Goal: Use online tool/utility: Utilize a website feature to perform a specific function

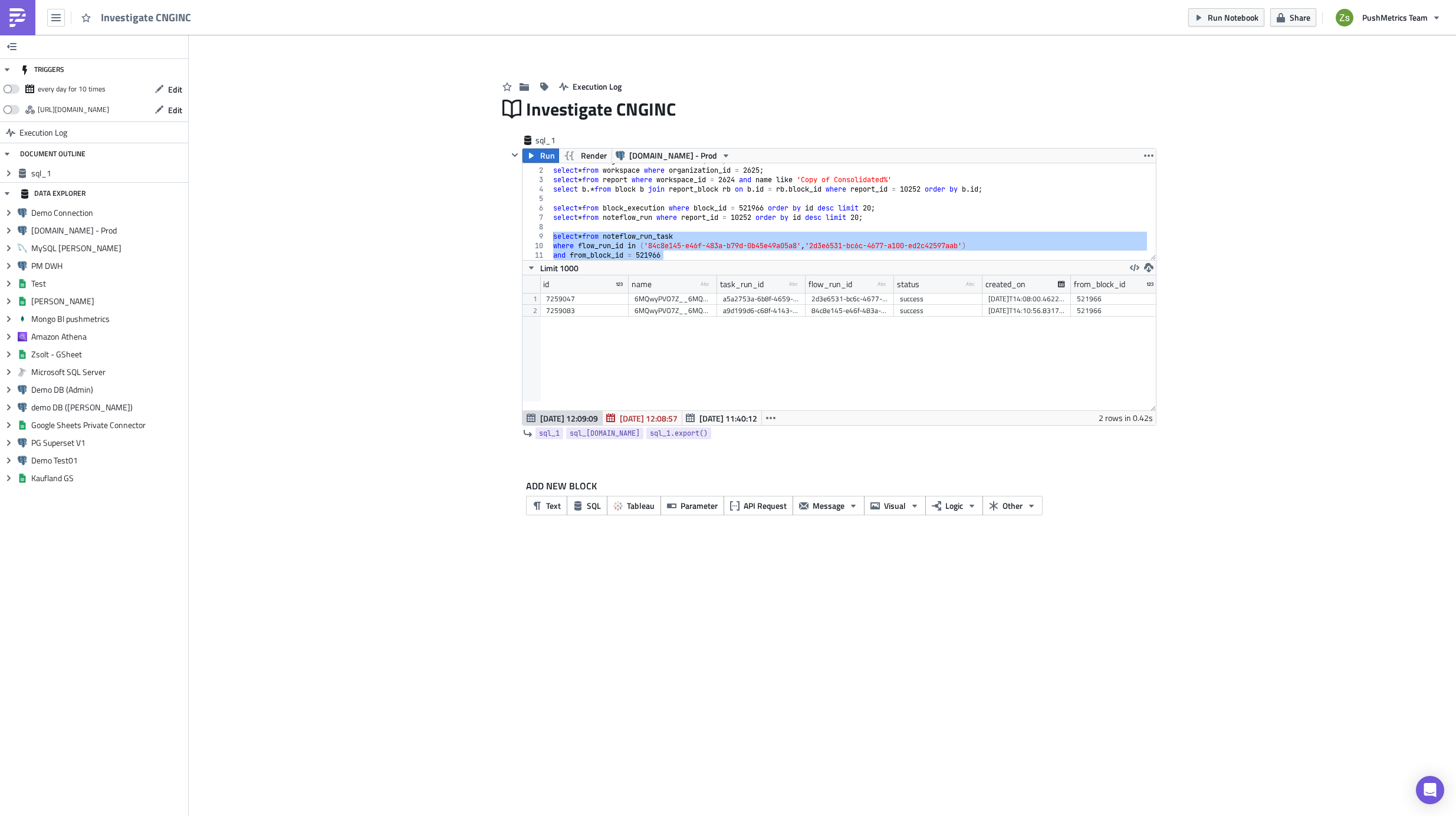
click at [871, 242] on div "select * from organization where lower ( name ) like '%inc%' select * from work…" at bounding box center [849, 212] width 597 height 97
type textarea "where flow_run_id in ('84c8e145-e46f-483a-b79d-0b45e49a05a8', '2d3e6531-bc6c-46…"
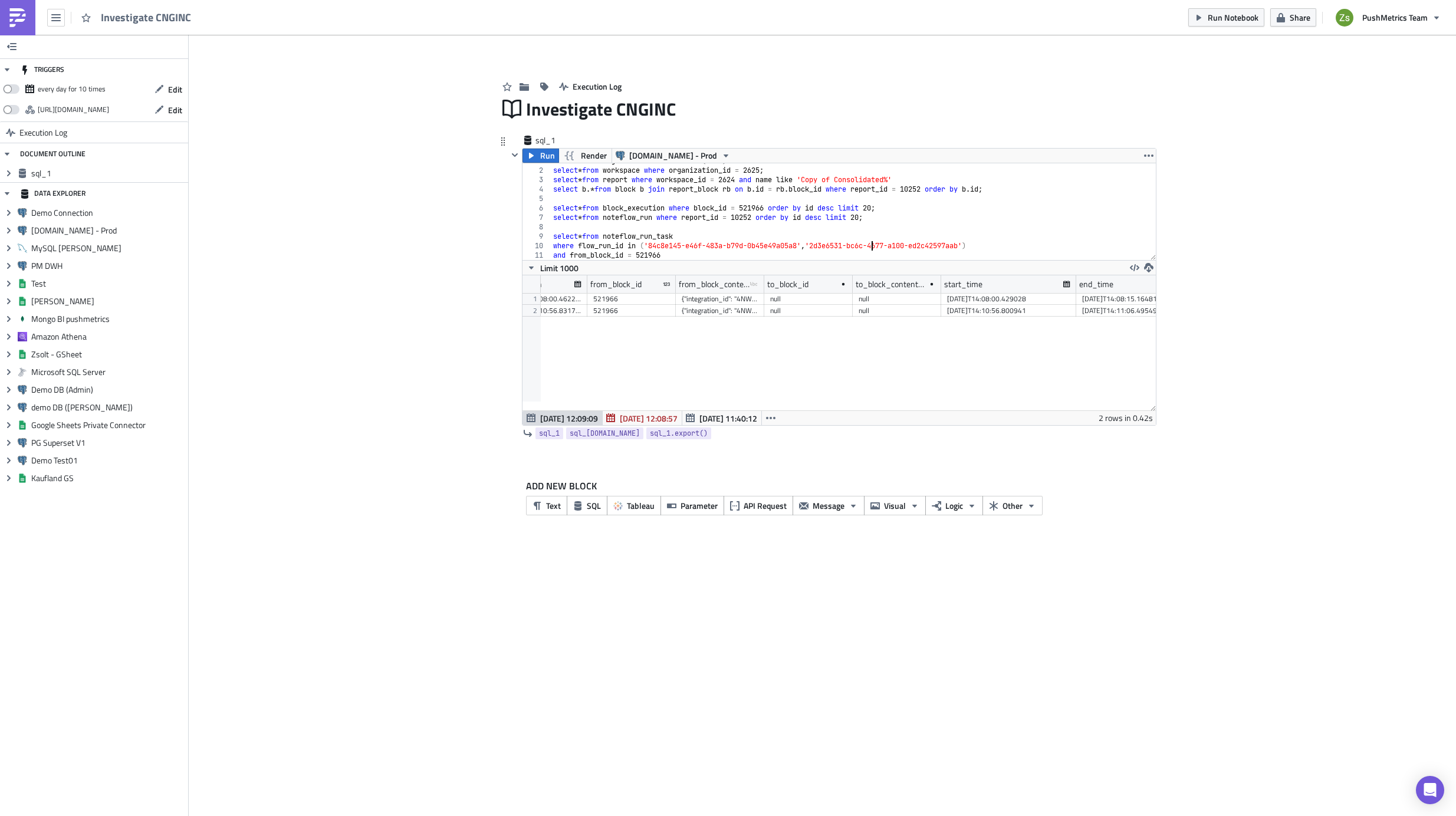
scroll to position [0, 552]
click at [671, 314] on div "{"integration_id": "4NWDva26zw", "workbook_id": "faa27fde-fc5b-4789-8fc7-ba43b3…" at bounding box center [652, 311] width 77 height 12
click at [594, 504] on span "SQL" at bounding box center [593, 506] width 14 height 13
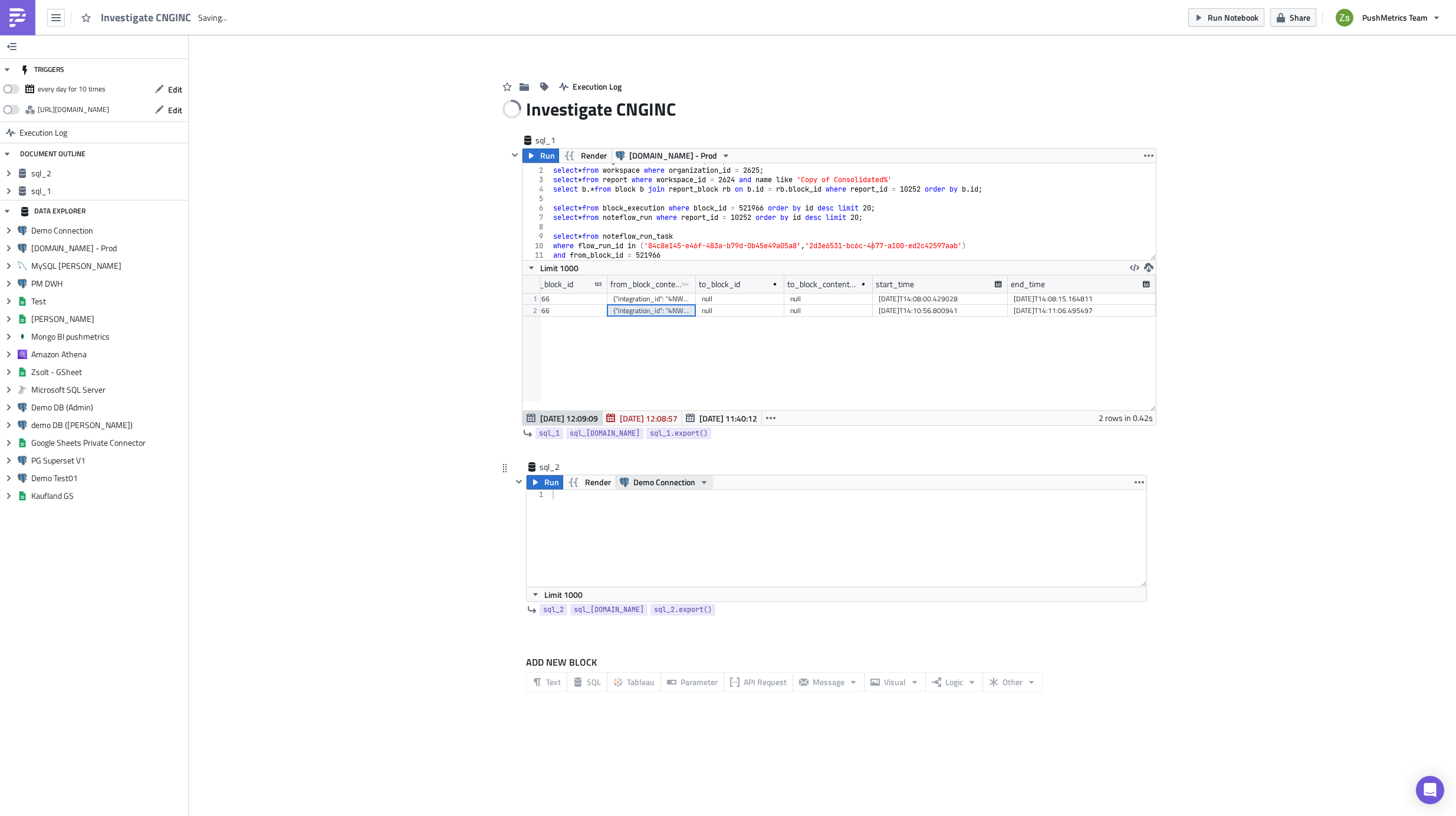
click at [673, 482] on span "Demo Connection" at bounding box center [664, 482] width 62 height 14
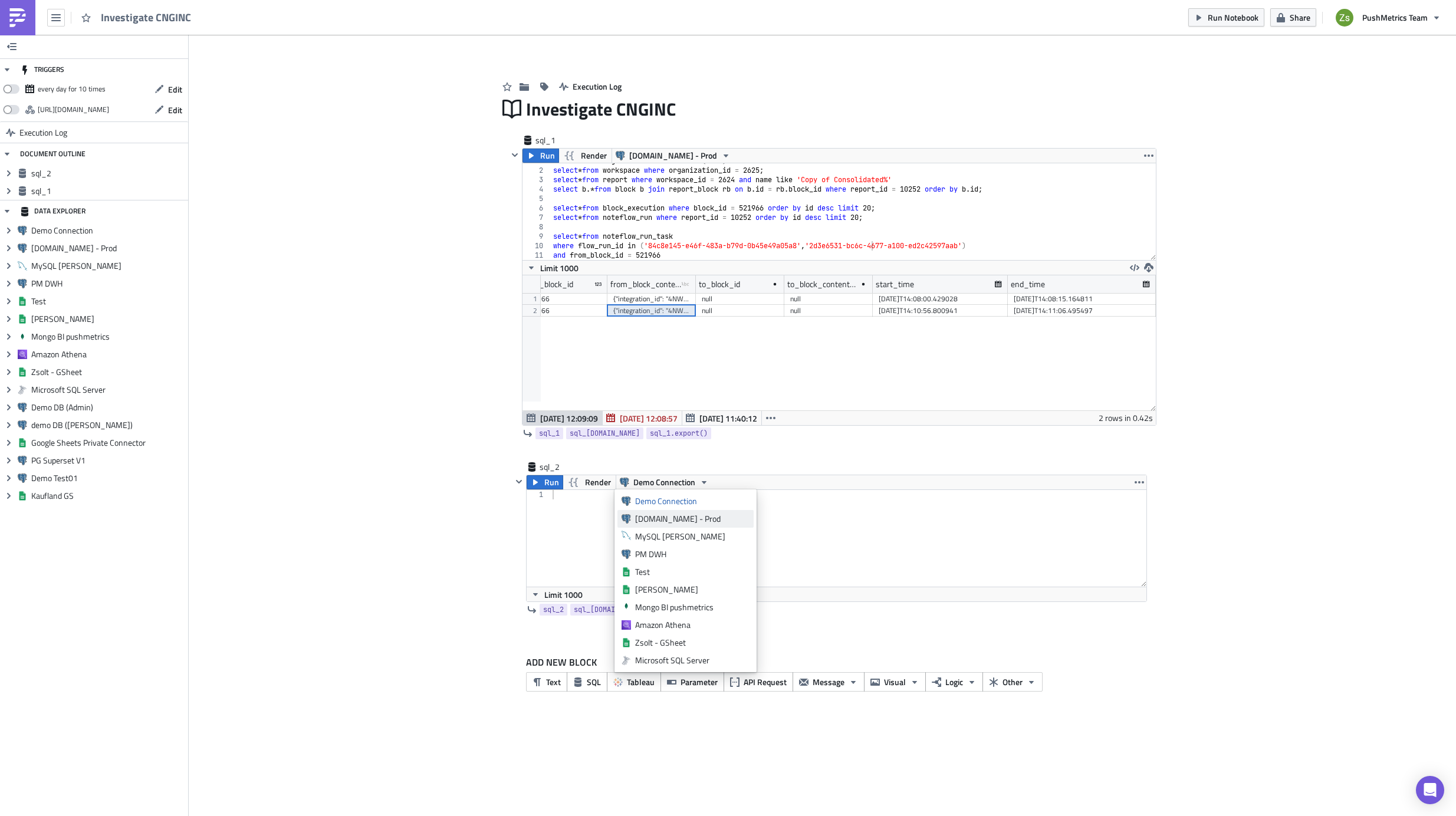
click at [664, 515] on div "[DOMAIN_NAME] - Prod" at bounding box center [692, 519] width 114 height 12
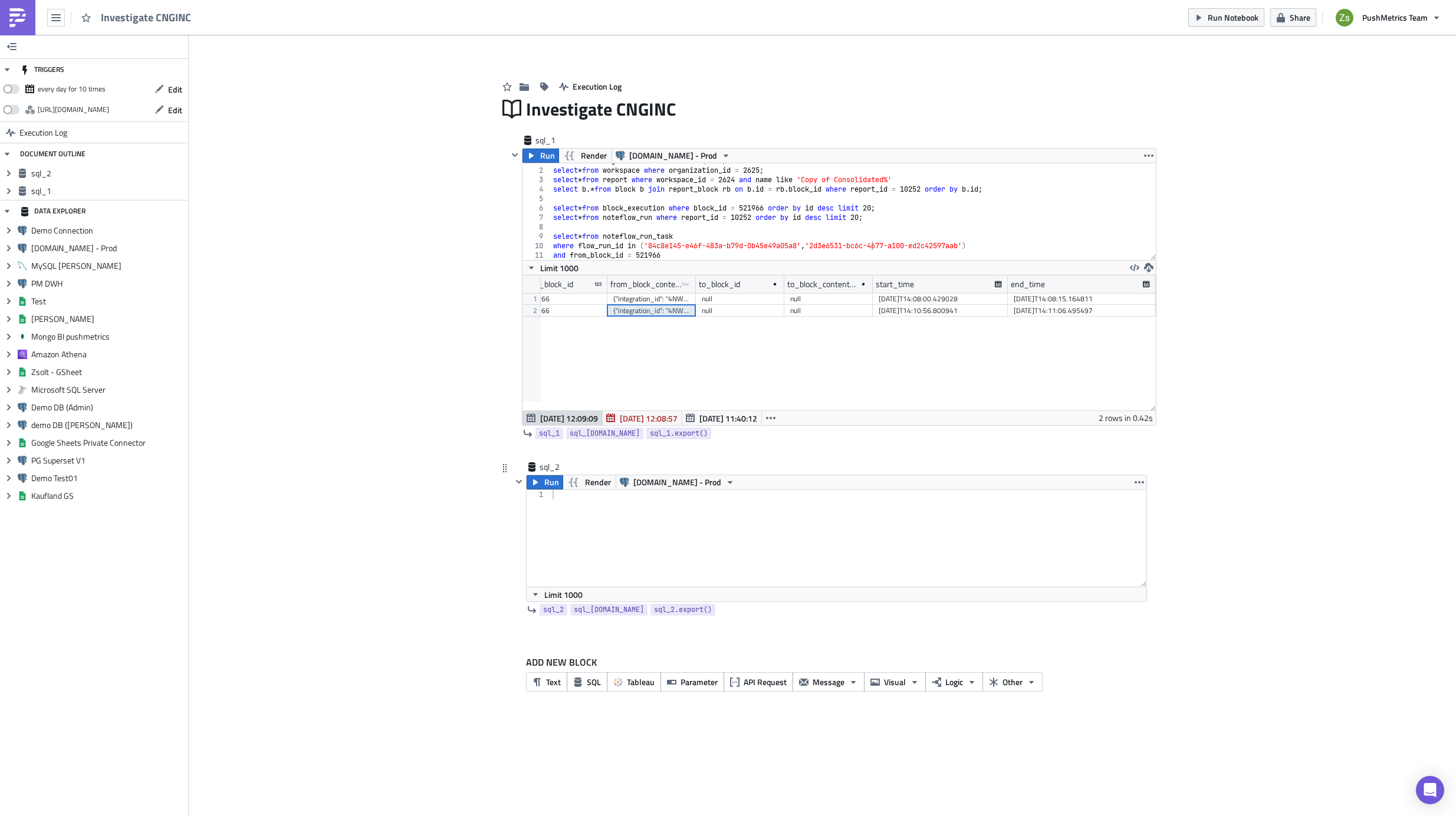
click at [670, 519] on div at bounding box center [848, 548] width 597 height 115
paste textarea "Consolidated Commercial Summary"
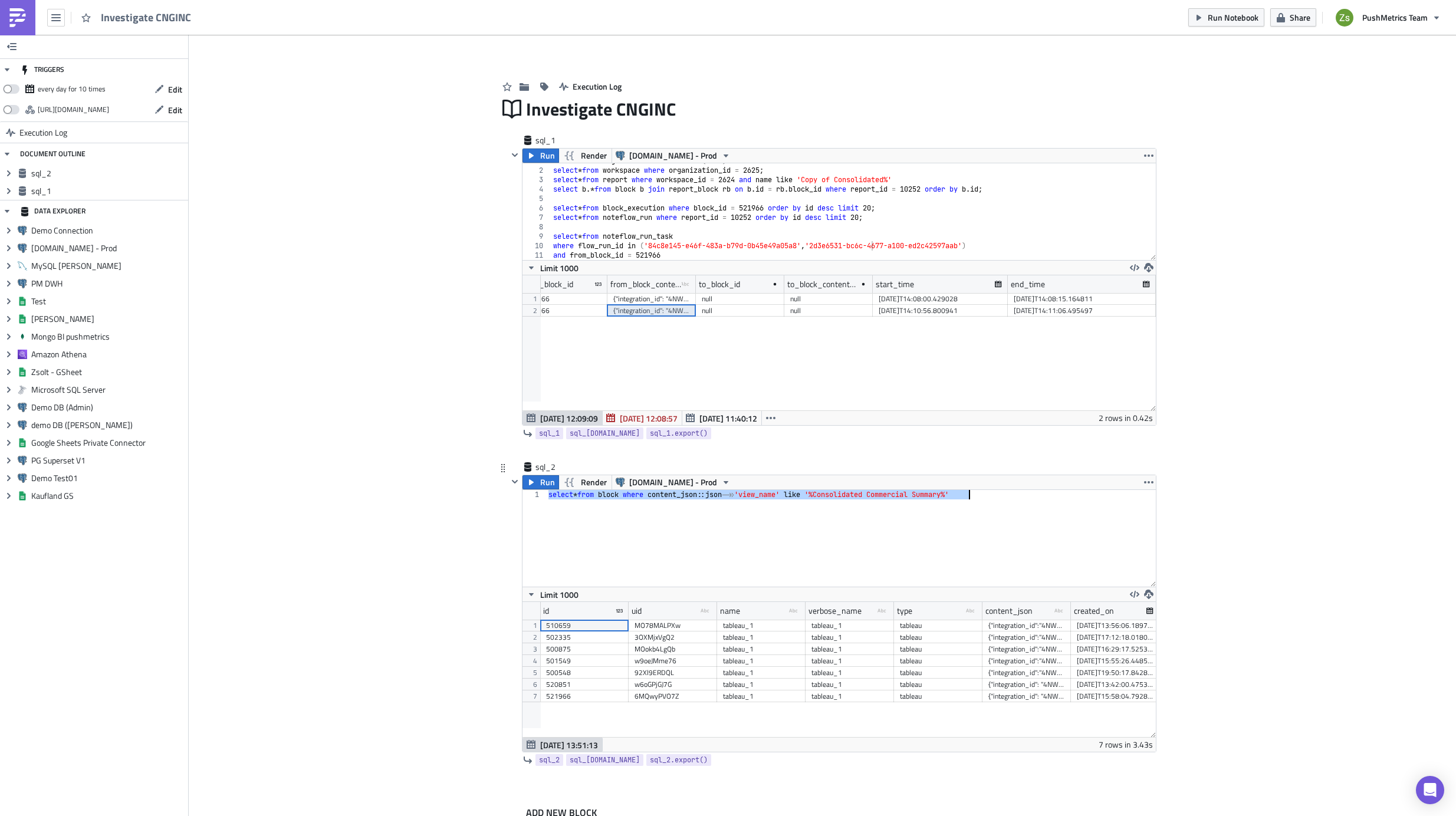
scroll to position [135, 634]
type textarea "select * from block where content_json::json->>'view_name' like '%Consolidated …"
drag, startPoint x: 1025, startPoint y: 626, endPoint x: 1037, endPoint y: 695, distance: 70.0
click at [1037, 620] on div "510659 MO78MALPXw tableau_1 tableau_1 tableau {"integration_id":"4NWDva26zw","w…" at bounding box center [1027, 620] width 974 height 0
